Goal: Task Accomplishment & Management: Use online tool/utility

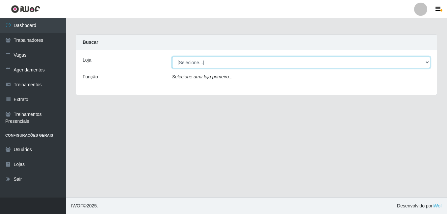
click at [181, 61] on select "[Selecione...] BL Importadora" at bounding box center [301, 63] width 258 height 12
select select "259"
click at [172, 57] on select "[Selecione...] BL Importadora" at bounding box center [301, 63] width 258 height 12
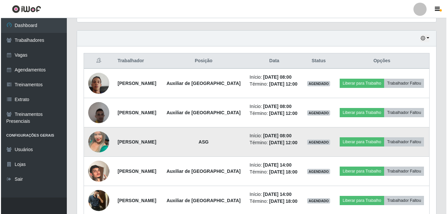
scroll to position [230, 0]
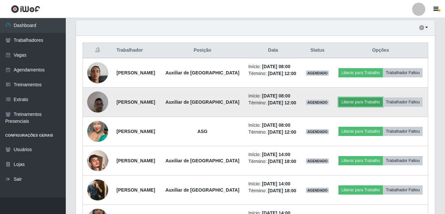
click at [383, 103] on button "Liberar para Trabalho" at bounding box center [360, 101] width 44 height 9
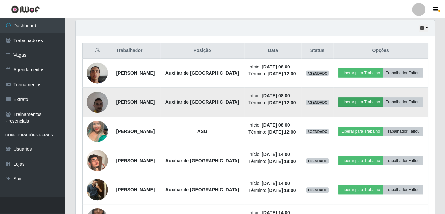
scroll to position [136, 355]
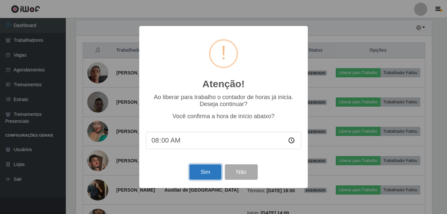
click at [196, 170] on button "Sim" at bounding box center [205, 171] width 32 height 15
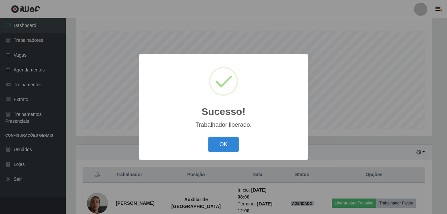
click at [218, 135] on div "Sucesso! × Trabalhador liberado. OK Cancel" at bounding box center [223, 107] width 168 height 107
click at [217, 140] on button "OK" at bounding box center [223, 143] width 31 height 15
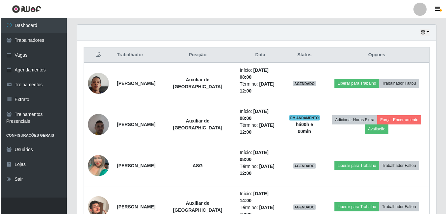
scroll to position [237, 0]
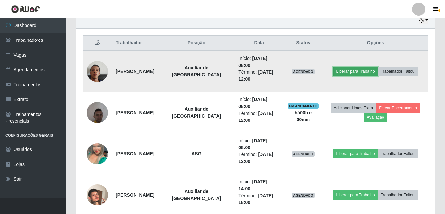
click at [360, 72] on button "Liberar para Trabalho" at bounding box center [355, 71] width 44 height 9
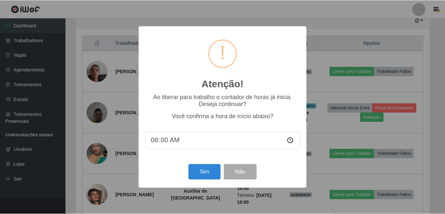
scroll to position [136, 355]
click at [209, 167] on button "Sim" at bounding box center [205, 171] width 32 height 15
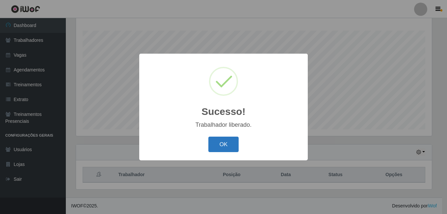
click at [231, 146] on button "OK" at bounding box center [223, 143] width 31 height 15
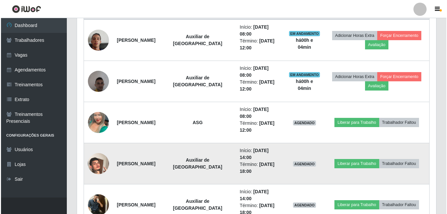
scroll to position [270, 0]
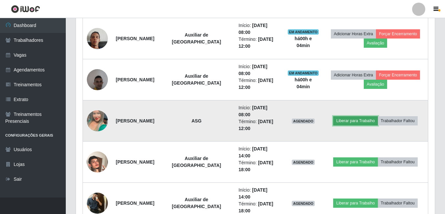
click at [355, 120] on button "Liberar para Trabalho" at bounding box center [355, 120] width 44 height 9
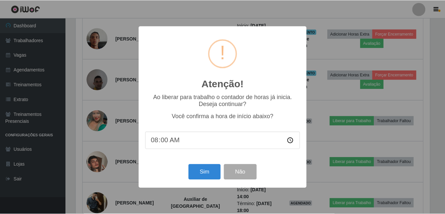
scroll to position [136, 355]
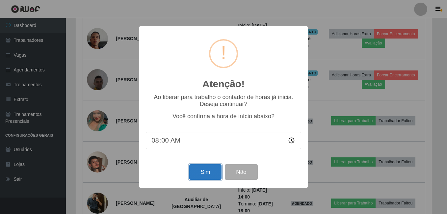
click at [194, 175] on button "Sim" at bounding box center [205, 171] width 32 height 15
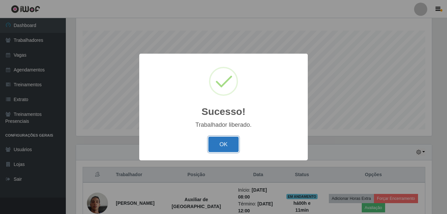
click at [216, 146] on button "OK" at bounding box center [223, 143] width 31 height 15
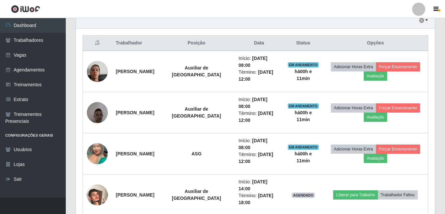
scroll to position [270, 0]
